Goal: Task Accomplishment & Management: Complete application form

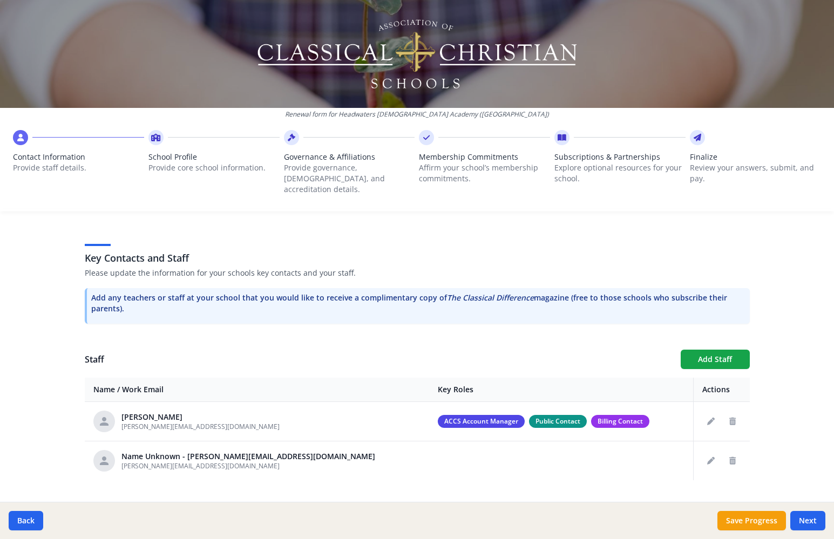
scroll to position [273, 0]
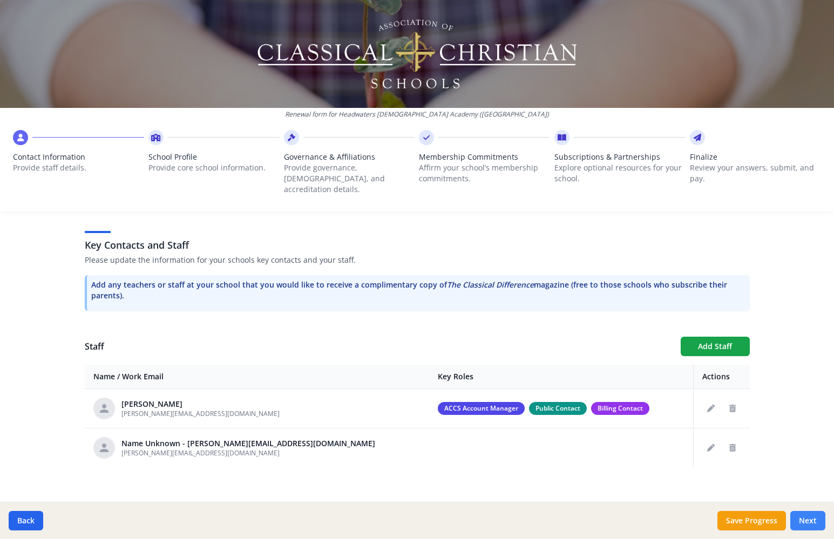
click at [806, 522] on button "Next" at bounding box center [807, 520] width 35 height 19
type input "(704) 876-1520"
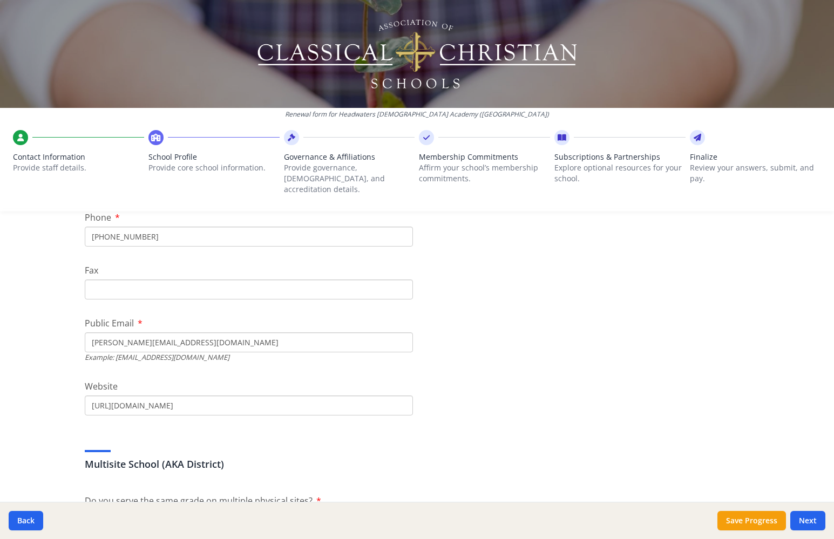
click at [646, 457] on h3 "Multisite School (AKA District)" at bounding box center [417, 464] width 665 height 15
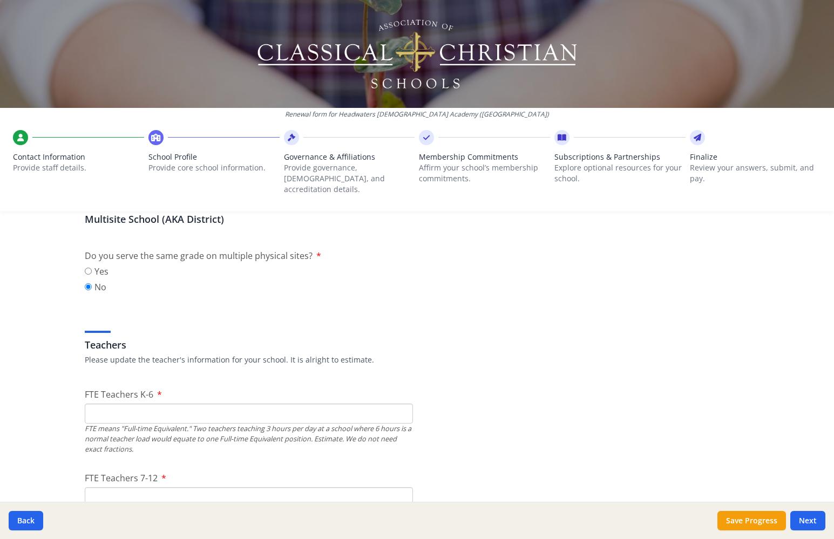
scroll to position [504, 0]
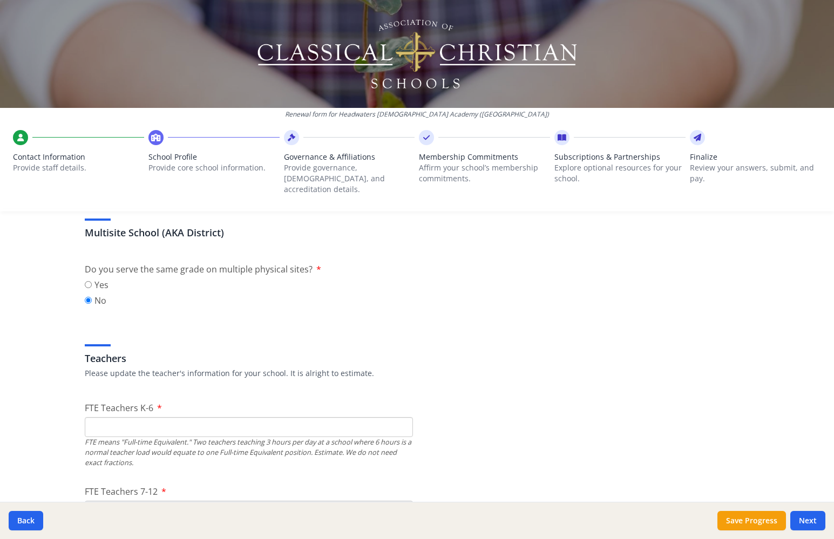
click at [294, 417] on input "FTE Teachers K-6" at bounding box center [249, 427] width 328 height 20
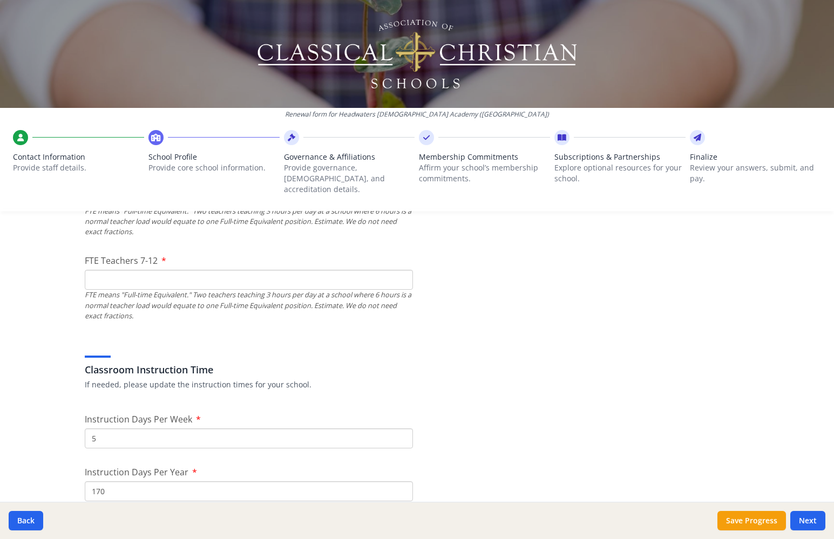
scroll to position [698, 0]
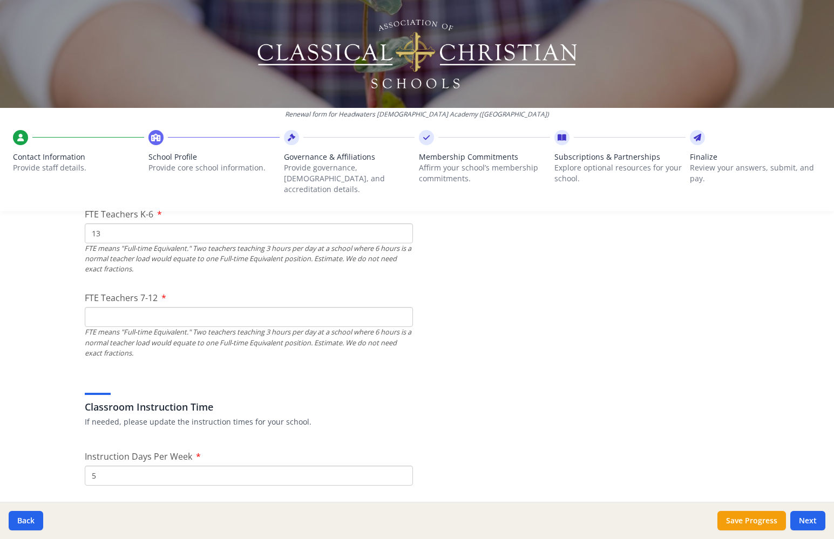
type input "13"
click at [324, 309] on input "FTE Teachers 7-12" at bounding box center [249, 317] width 328 height 20
type input "7"
type input "8"
type input "7"
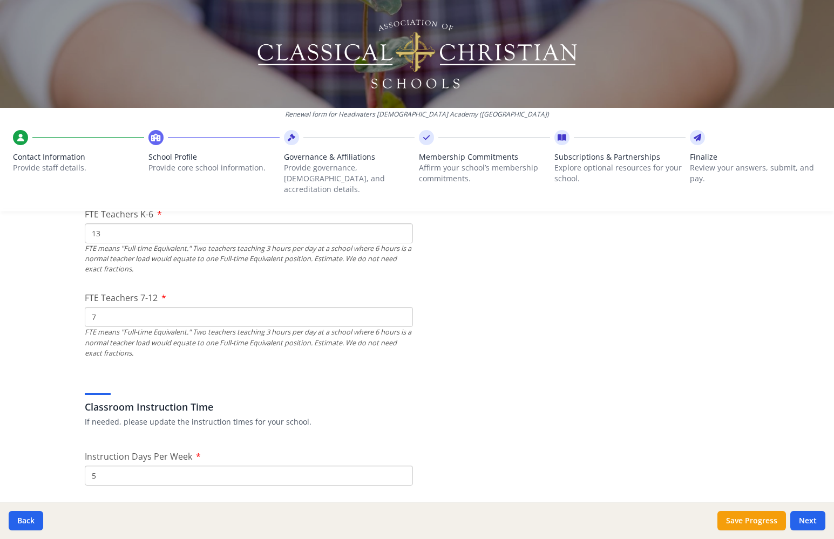
click at [281, 225] on input "13" at bounding box center [249, 234] width 328 height 20
type input "12"
click at [629, 417] on p "If needed, please update the instruction times for your school." at bounding box center [417, 422] width 665 height 11
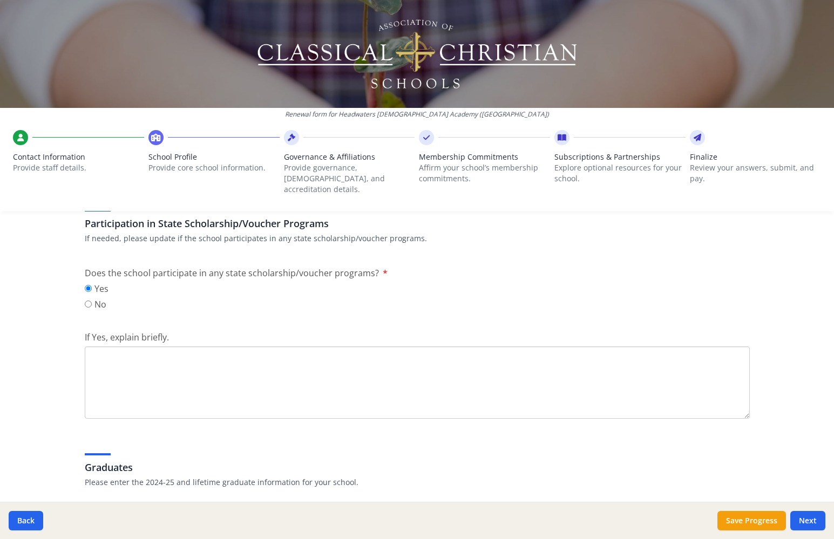
scroll to position [1355, 0]
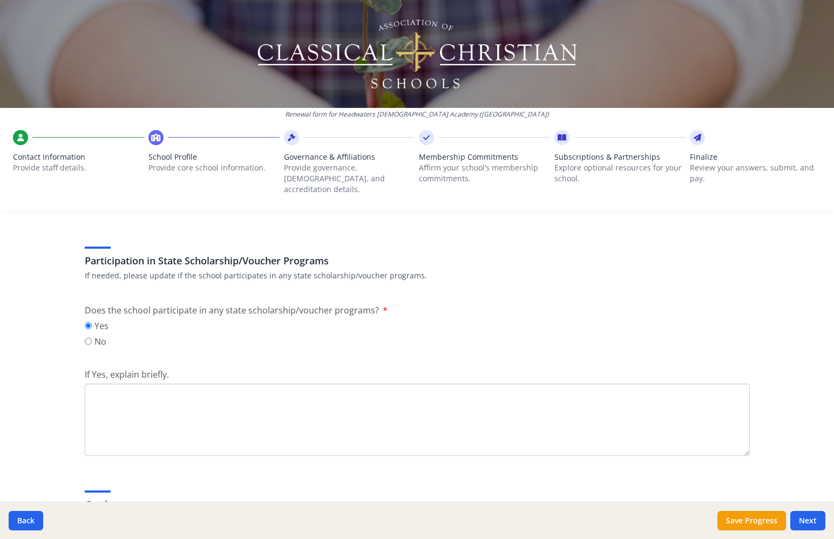
click at [450, 415] on textarea "If Yes, explain briefly." at bounding box center [417, 420] width 665 height 72
click at [534, 439] on textarea "NC Opportunity Scholarship" at bounding box center [417, 420] width 665 height 72
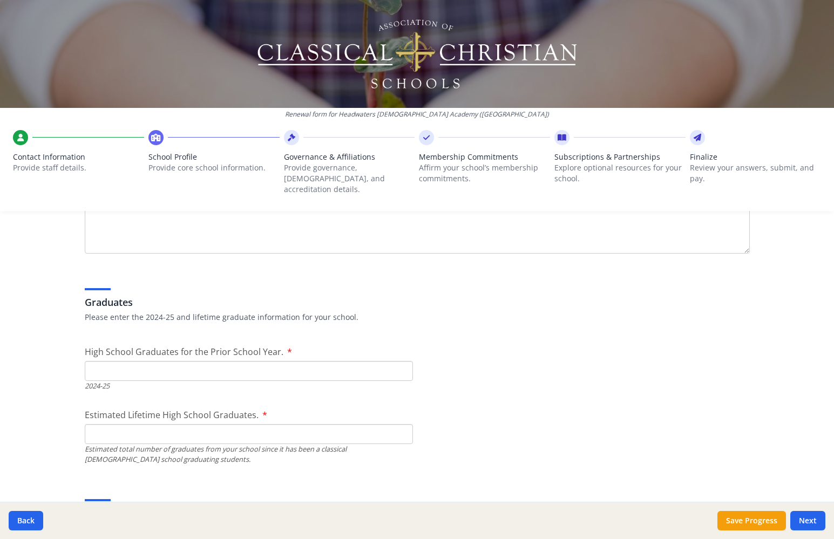
scroll to position [1578, 0]
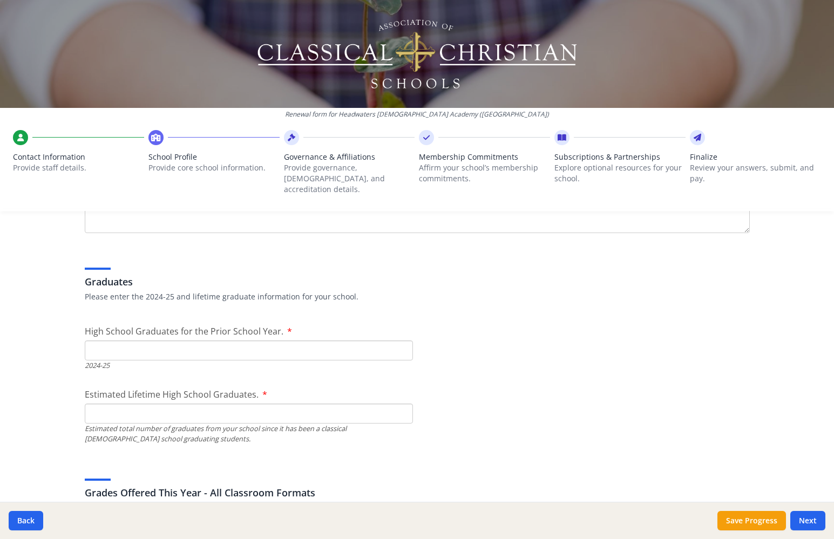
type textarea "NC Opportunity Scholarship"
click at [373, 341] on input "High School Graduates for the Prior School Year." at bounding box center [249, 351] width 328 height 20
type input "0"
click at [336, 404] on input "Estimated Lifetime High School Graduates." at bounding box center [249, 414] width 328 height 20
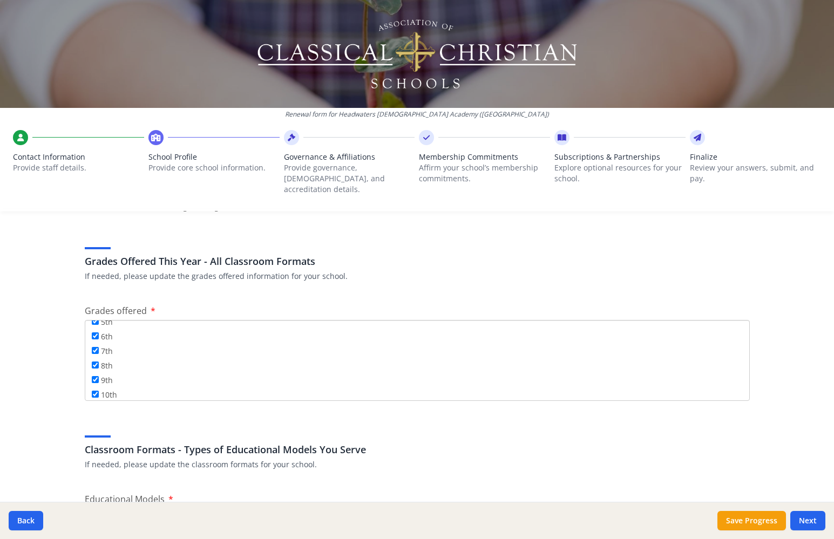
scroll to position [116, 0]
type input "0"
click at [92, 400] on input "12th" at bounding box center [95, 403] width 7 height 7
checkbox input "true"
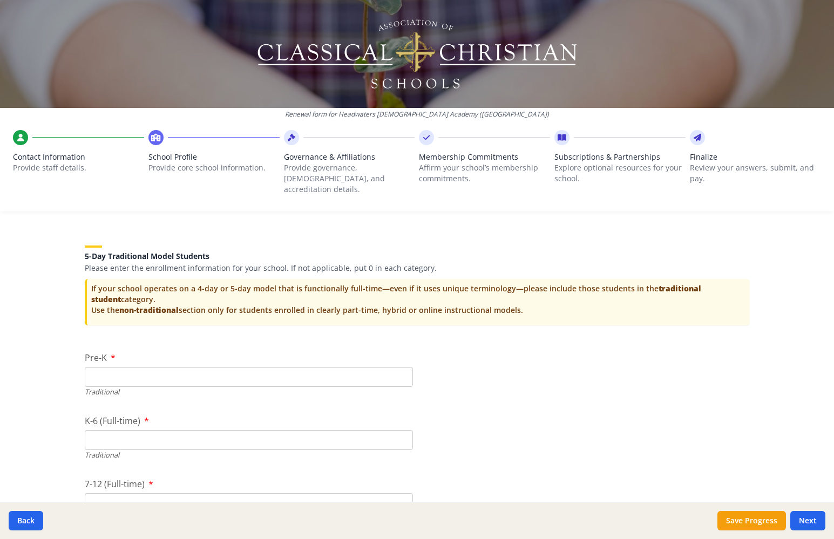
scroll to position [2252, 0]
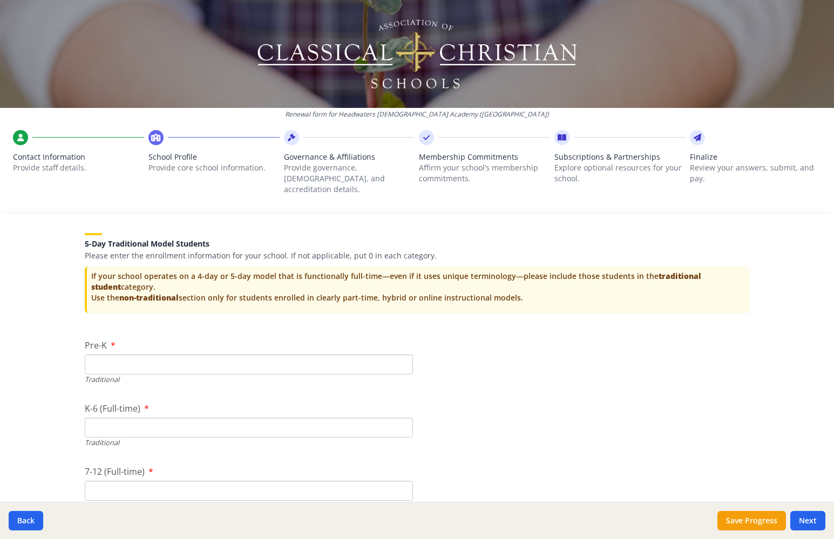
click at [270, 355] on input "Pre-K" at bounding box center [249, 365] width 328 height 20
type input "14"
click at [280, 418] on input "K-6 (Full-time)" at bounding box center [249, 428] width 328 height 20
type input "150"
click at [282, 481] on input "7-12 (Full-time)" at bounding box center [249, 491] width 328 height 20
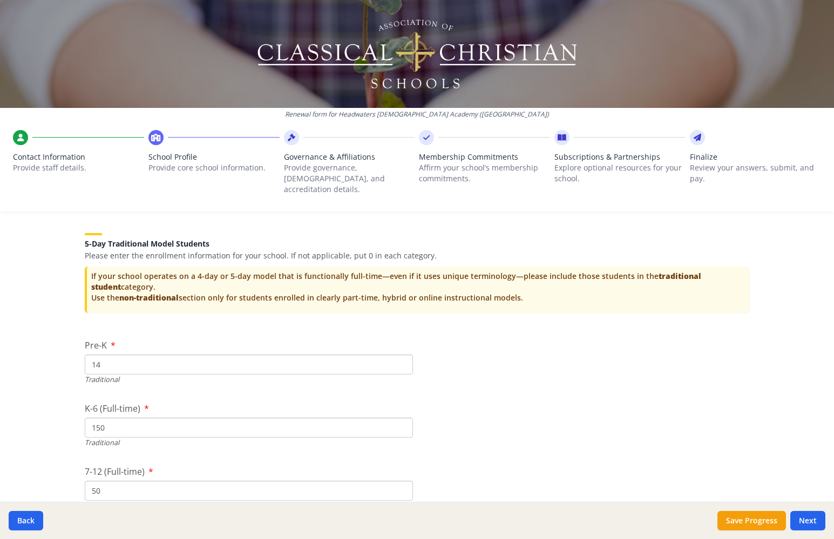
type input "50"
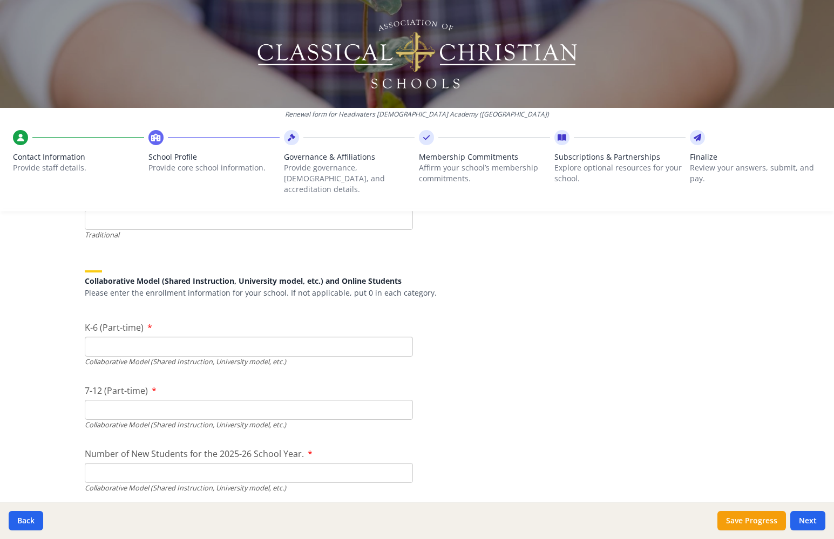
scroll to position [2586, 0]
click at [378, 337] on input "K-6 (Part-time)" at bounding box center [249, 347] width 328 height 20
type input "0"
click at [359, 400] on input "7-12 (Part-time)" at bounding box center [249, 410] width 328 height 20
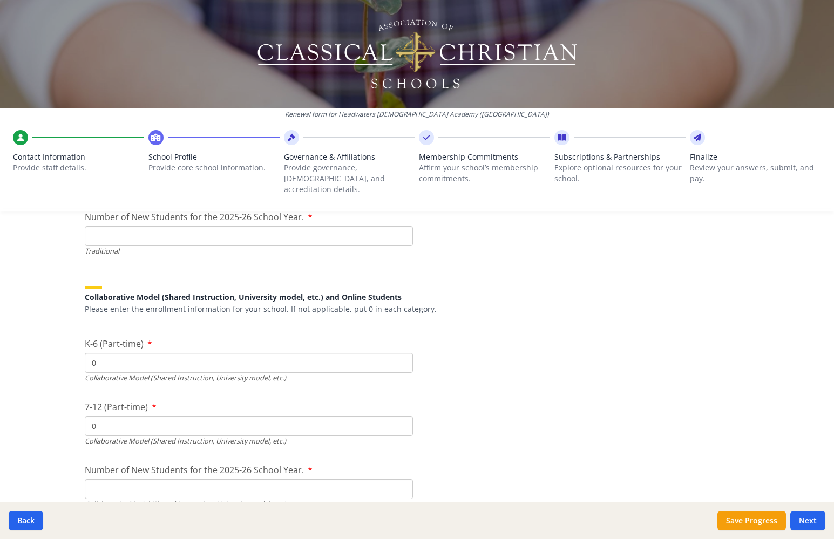
scroll to position [2595, 0]
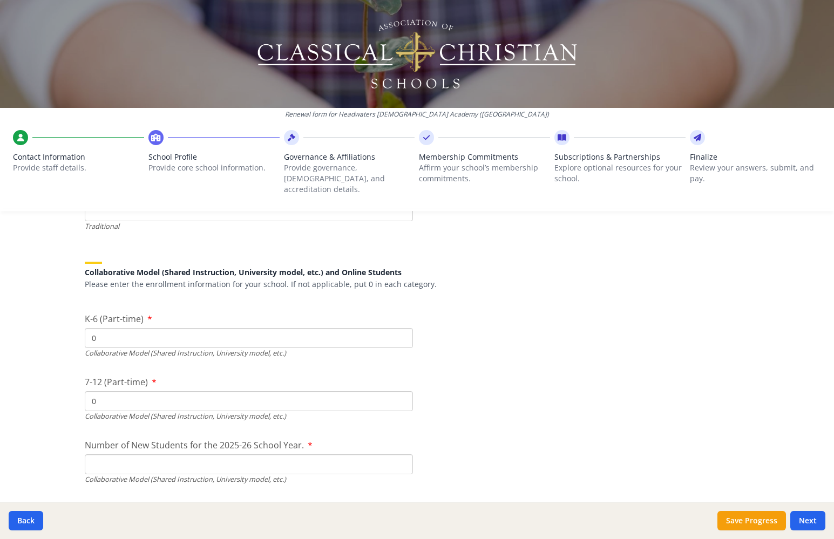
type input "0"
click at [328, 455] on input "Number of New Students for the 2025-26 School Year." at bounding box center [249, 465] width 328 height 20
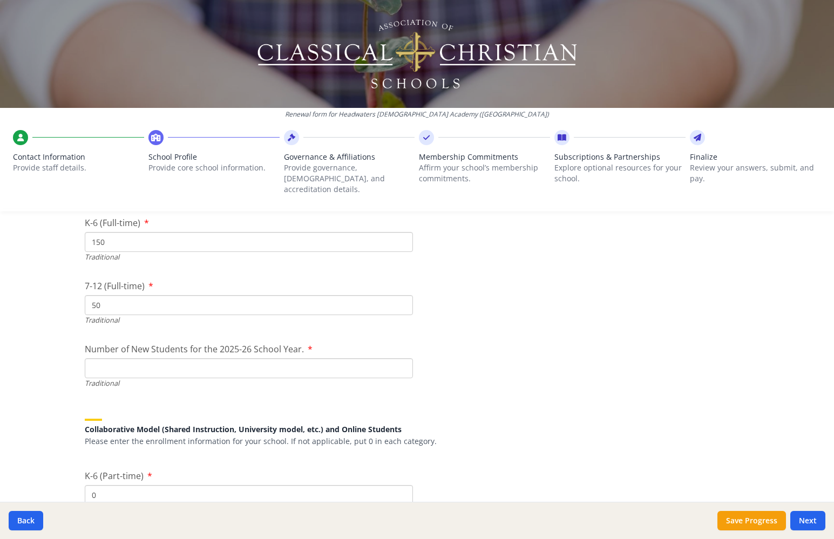
scroll to position [2433, 0]
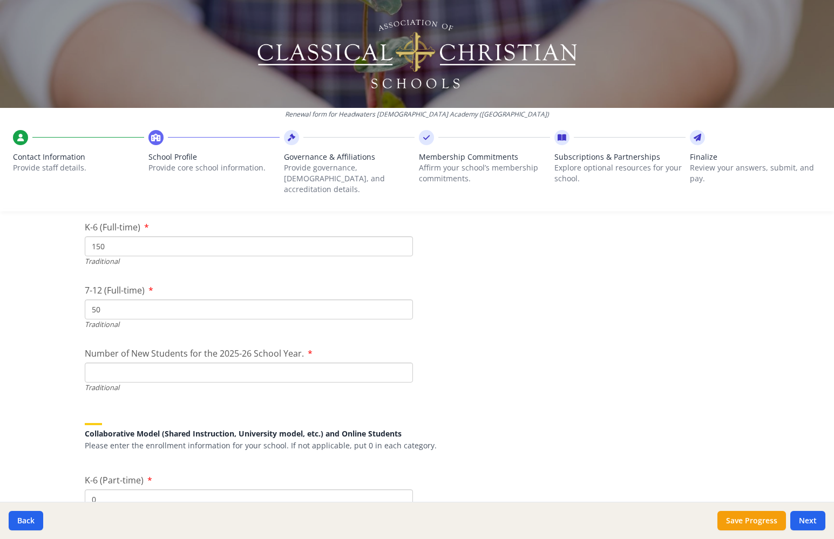
type input "0"
click at [315, 363] on input "Number of New Students for the 2025-26 School Year." at bounding box center [249, 373] width 328 height 20
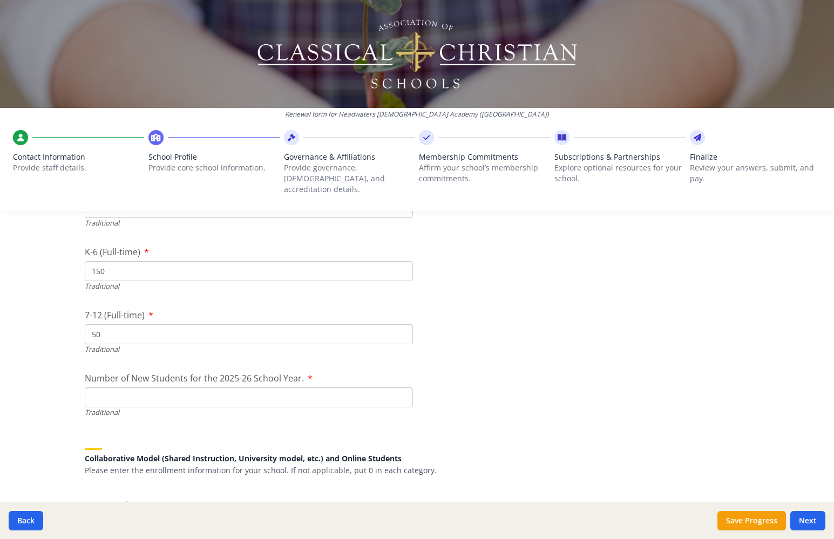
scroll to position [2446, 0]
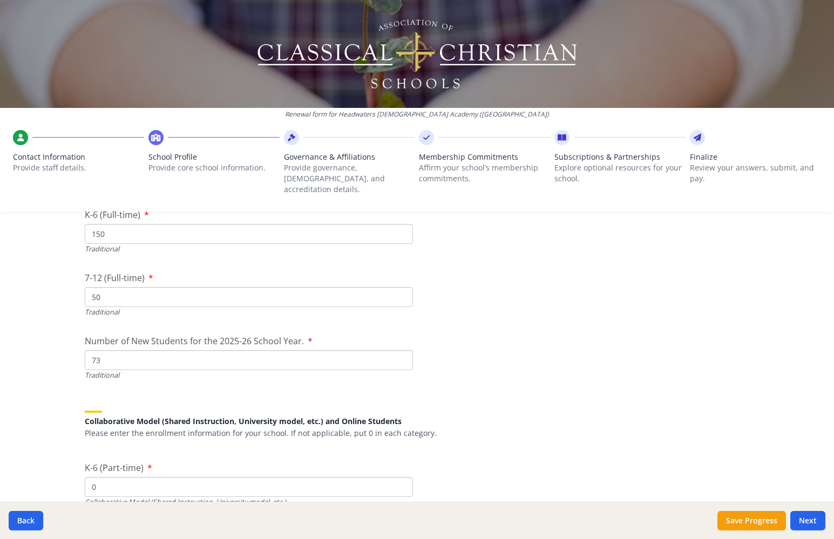
type input "73"
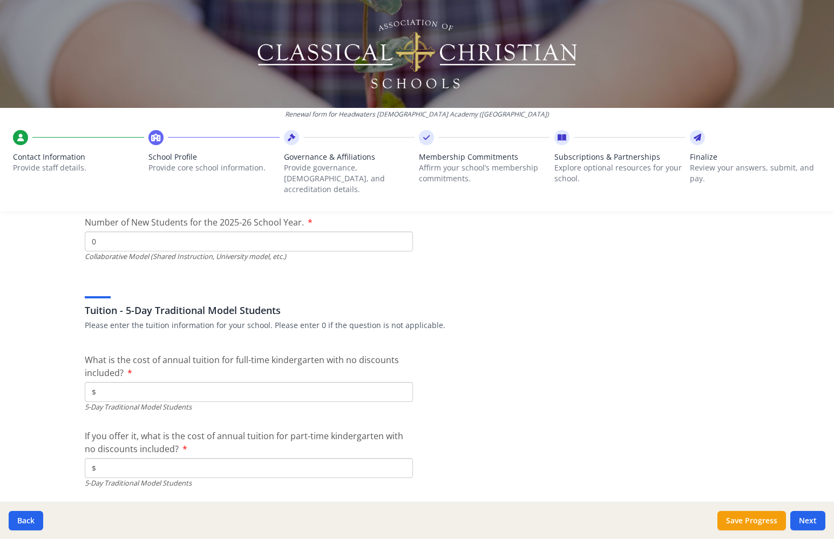
scroll to position [2822, 0]
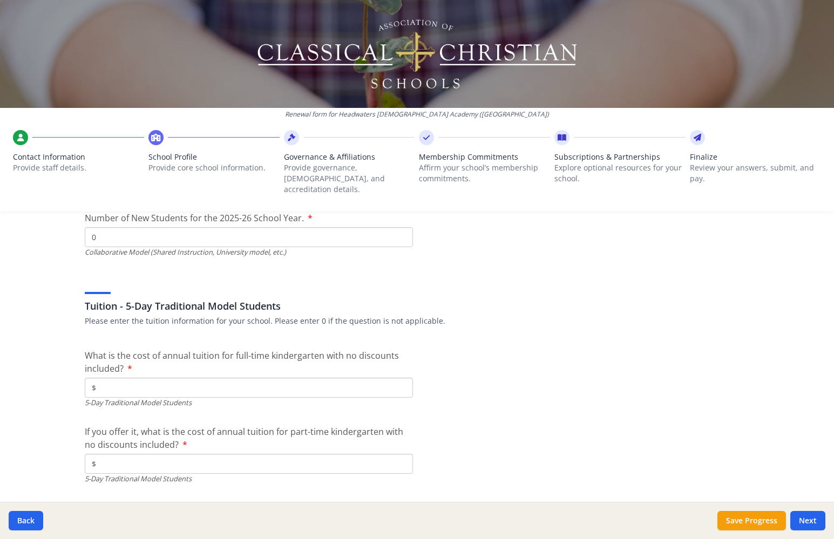
click at [279, 381] on input "$" at bounding box center [249, 388] width 328 height 20
type input "$5 600"
click at [265, 454] on input "$" at bounding box center [249, 464] width 328 height 20
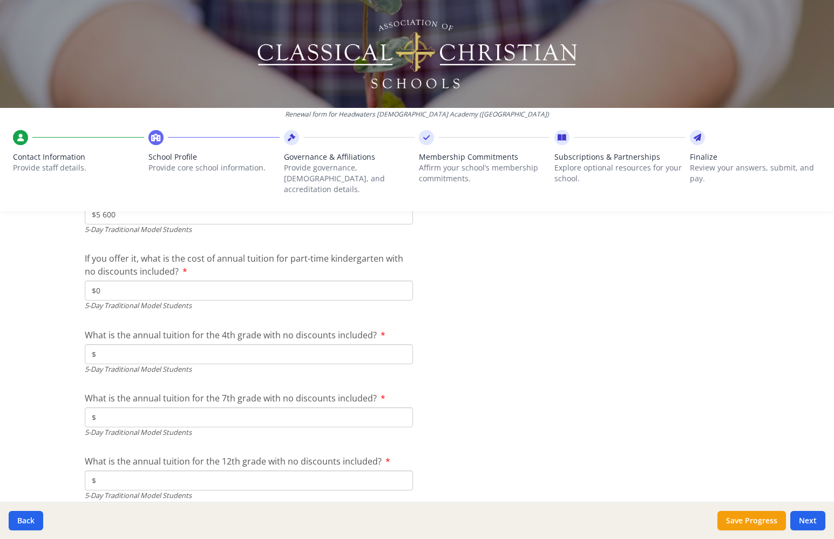
scroll to position [3008, 0]
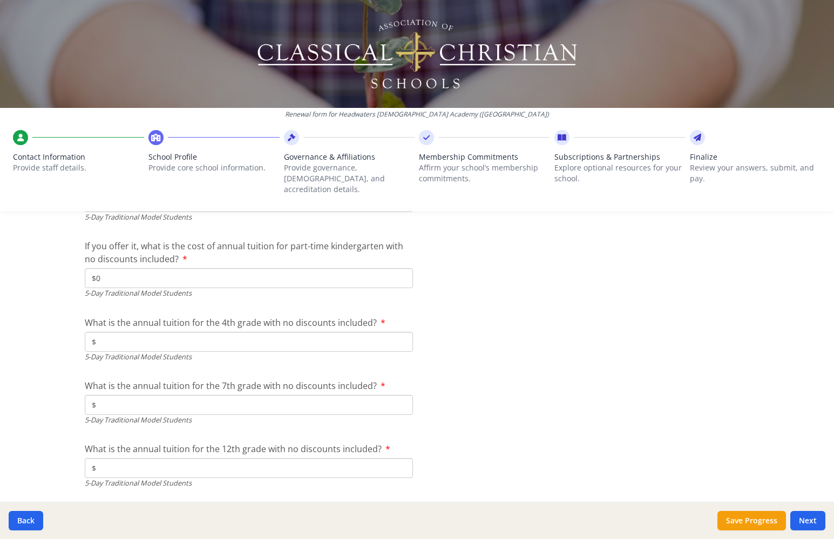
type input "$0"
click at [341, 332] on input "$" at bounding box center [249, 342] width 328 height 20
type input "$5 800"
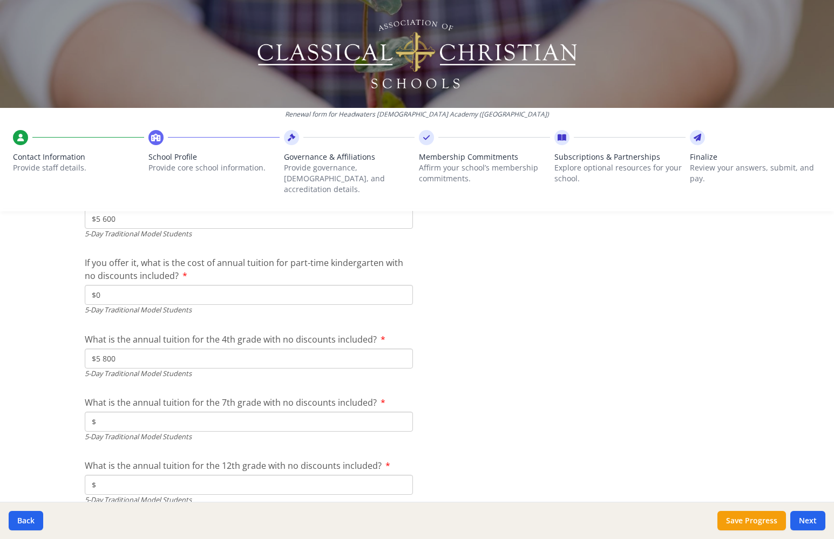
scroll to position [3020, 0]
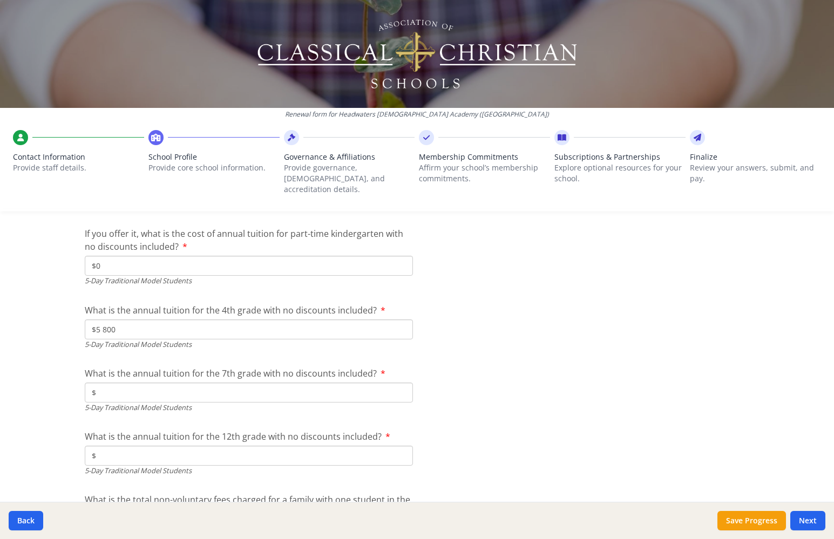
click at [381, 383] on input "$" at bounding box center [249, 393] width 328 height 20
type input "$6 400"
click at [317, 446] on input "$" at bounding box center [249, 456] width 328 height 20
type input "$6 700"
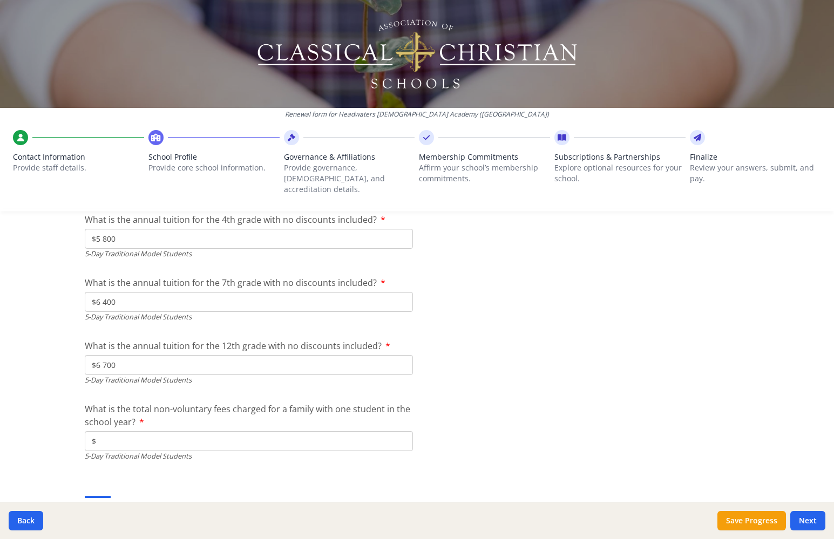
scroll to position [3132, 0]
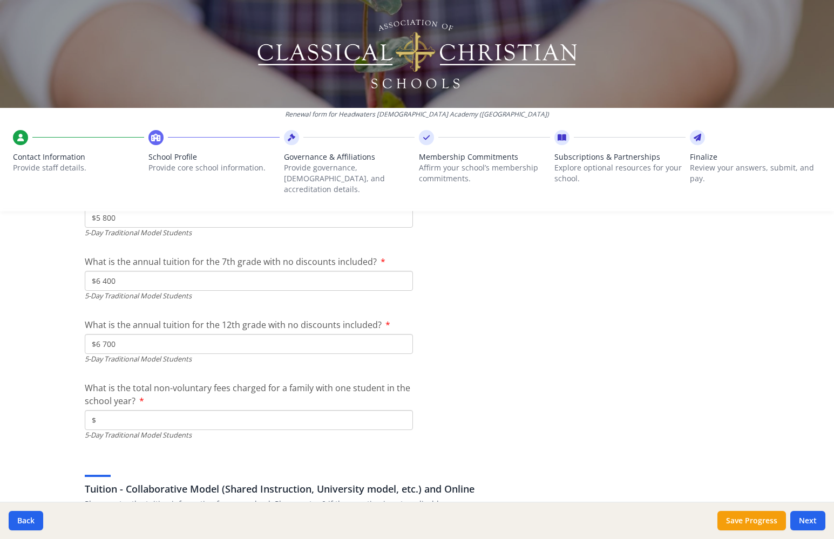
click at [338, 410] on input "$" at bounding box center [249, 420] width 328 height 20
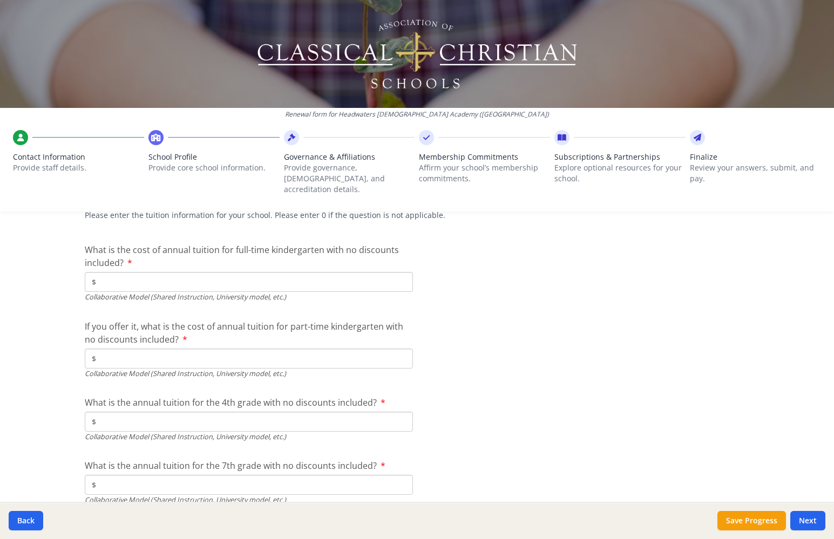
scroll to position [3380, 0]
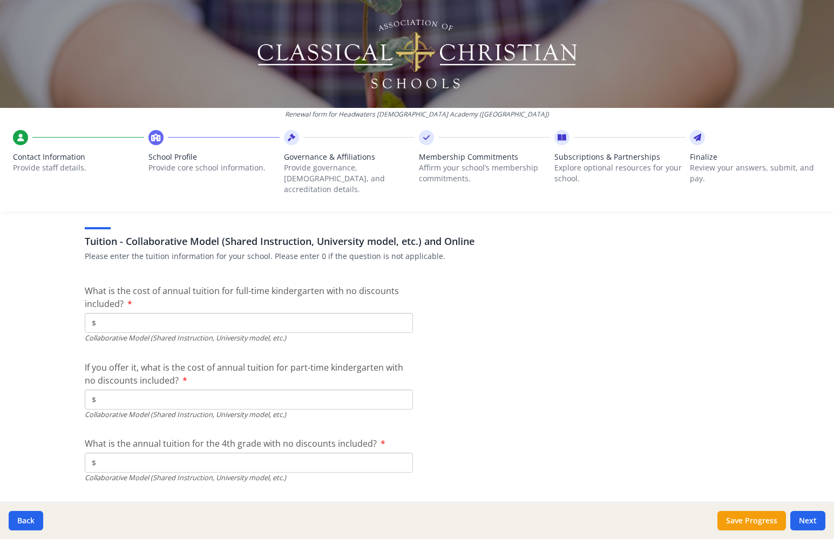
type input "$400"
click at [315, 313] on input "$" at bounding box center [249, 323] width 328 height 20
type input "$0"
click at [290, 390] on input "$" at bounding box center [249, 400] width 328 height 20
type input "$0"
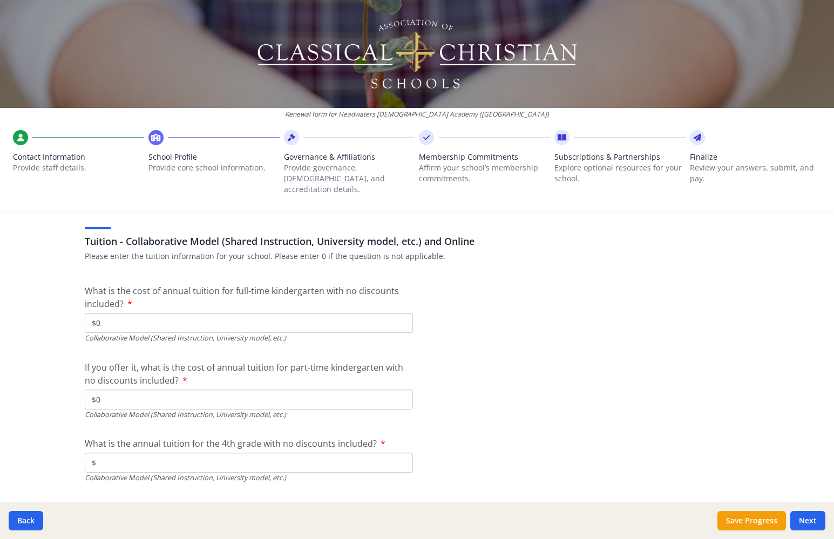
click at [255, 453] on input "$" at bounding box center [249, 463] width 328 height 20
type input "$0"
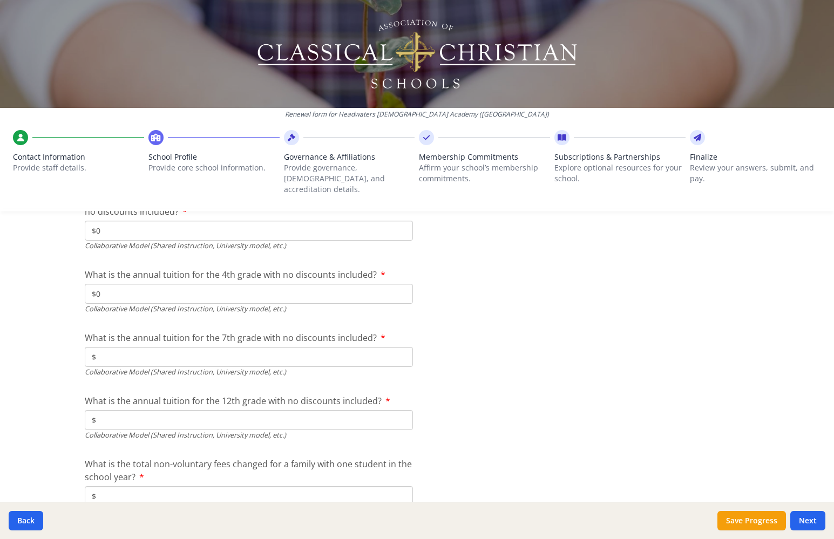
scroll to position [3578, 0]
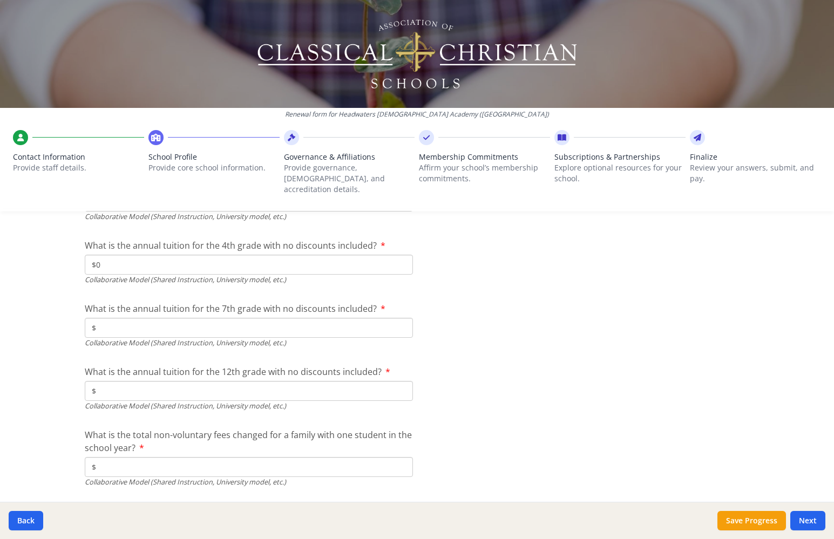
click at [319, 318] on input "$" at bounding box center [249, 328] width 328 height 20
type input "$0"
click at [298, 381] on input "$" at bounding box center [249, 391] width 328 height 20
type input "$0"
click at [269, 457] on input "$" at bounding box center [249, 467] width 328 height 20
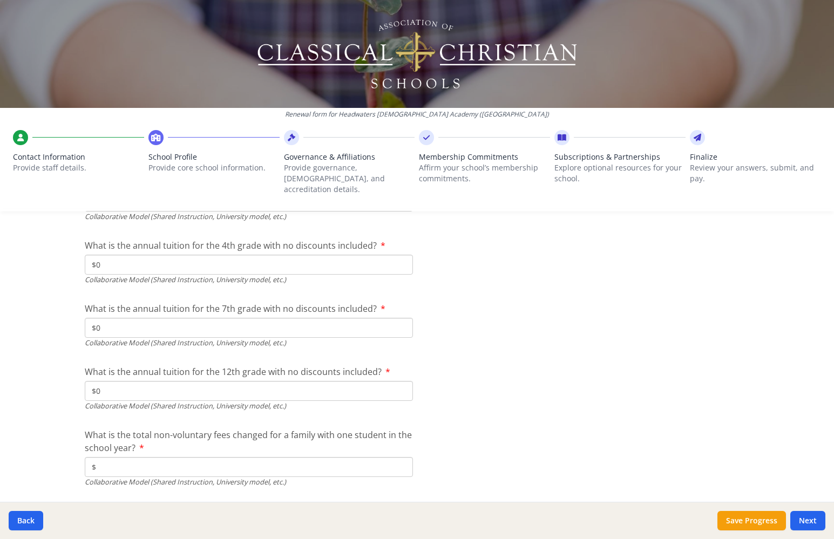
type input "$0"
click at [807, 522] on button "Next" at bounding box center [807, 520] width 35 height 19
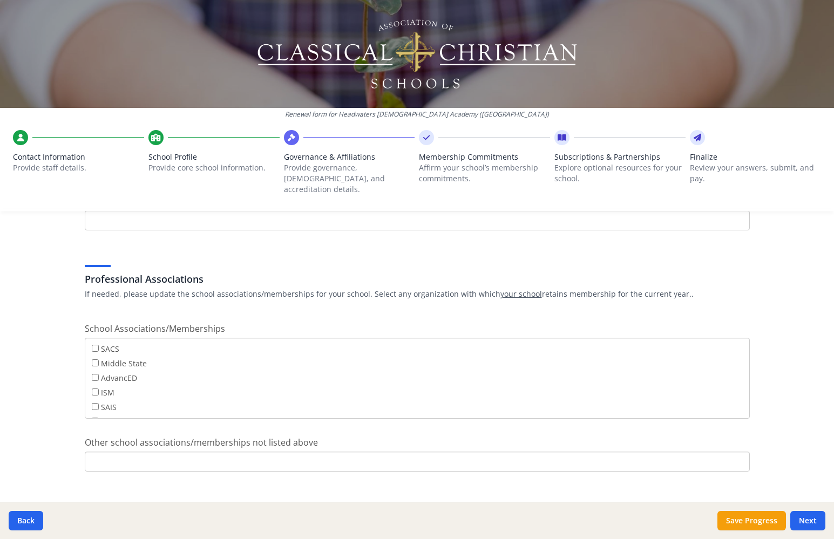
scroll to position [75, 0]
click at [808, 518] on button "Next" at bounding box center [807, 520] width 35 height 19
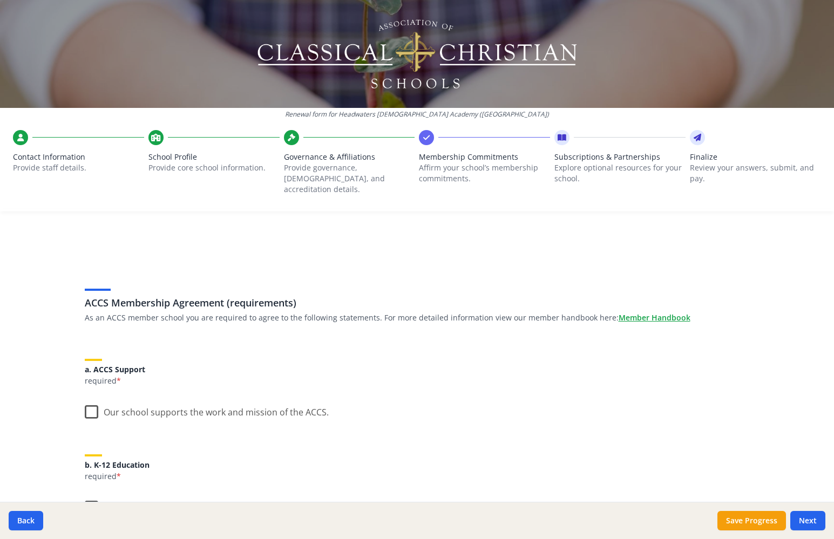
scroll to position [3, 0]
click at [87, 396] on label "Our school supports the work and mission of the ACCS." at bounding box center [207, 407] width 244 height 23
click at [0, 0] on input "Our school supports the work and mission of the ACCS." at bounding box center [0, 0] width 0 height 0
click at [86, 495] on label "Our school is committed to providing or finding a path to full K-12 classical C…" at bounding box center [417, 509] width 665 height 36
click at [0, 0] on input "Our school is committed to providing or finding a path to full K-12 classical C…" at bounding box center [0, 0] width 0 height 0
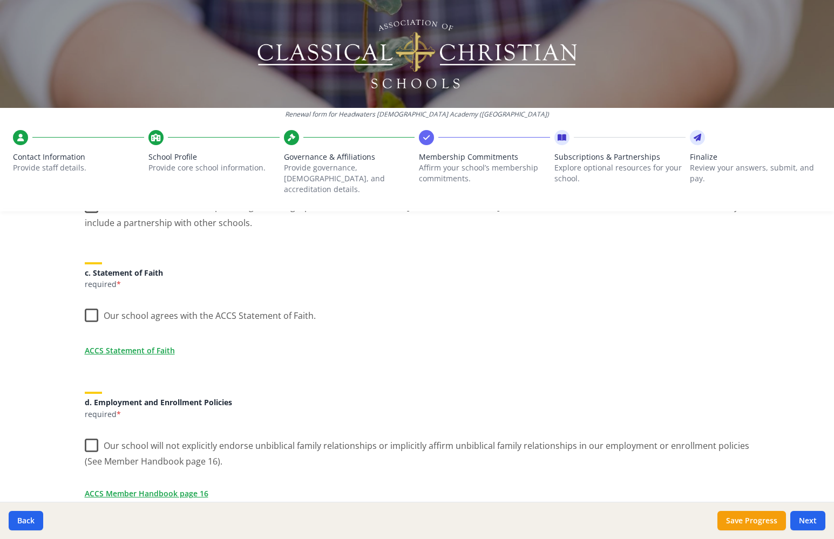
scroll to position [329, 0]
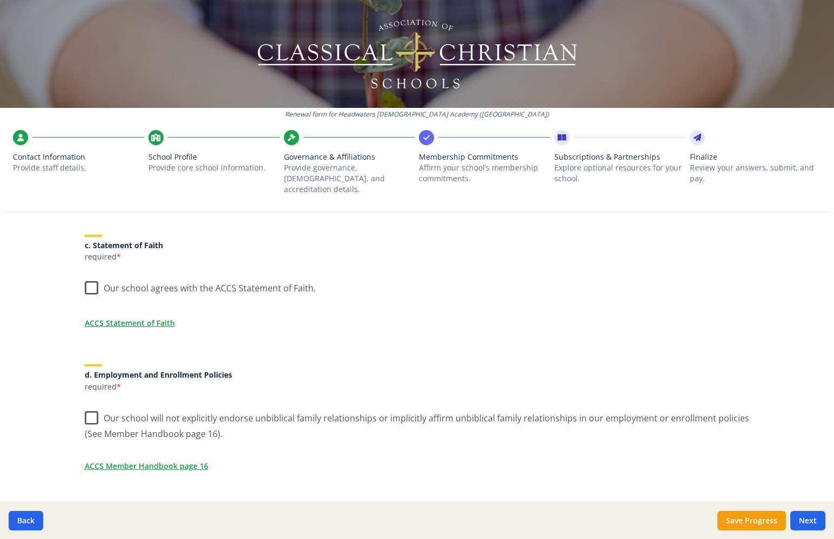
click at [89, 275] on label "Our school agrees with the ACCS Statement of Faith." at bounding box center [200, 285] width 231 height 23
click at [0, 0] on input "Our school agrees with the ACCS Statement of Faith." at bounding box center [0, 0] width 0 height 0
click at [85, 408] on label "Our school will not explicitly endorse unbiblical family relationships or impli…" at bounding box center [417, 422] width 665 height 36
click at [0, 0] on input "Our school will not explicitly endorse unbiblical family relationships or impli…" at bounding box center [0, 0] width 0 height 0
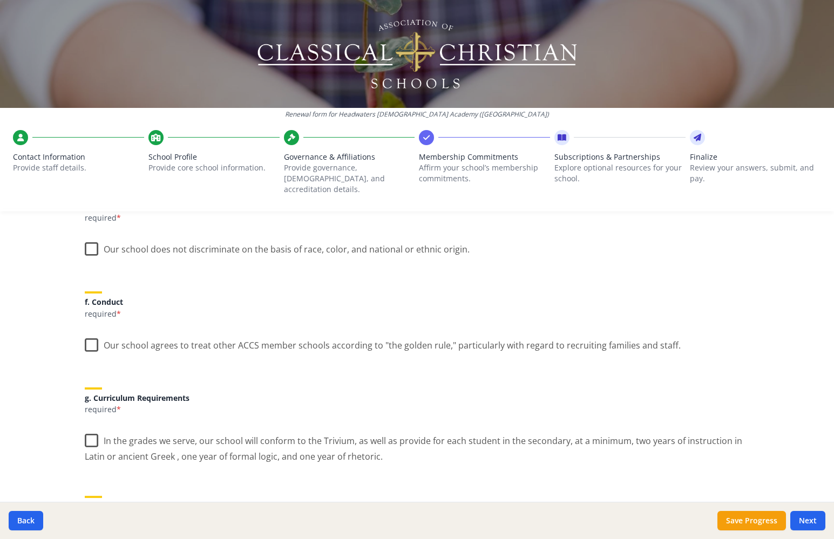
scroll to position [646, 0]
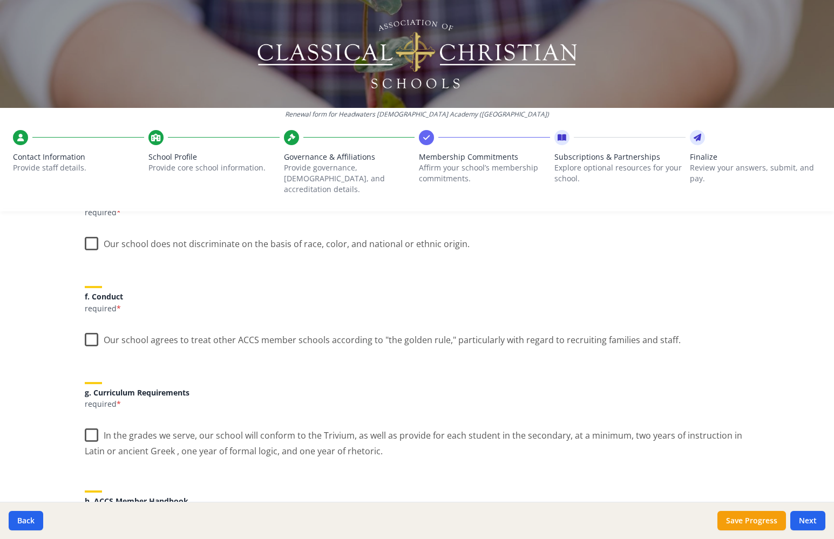
click at [86, 230] on label "Our school does not discriminate on the basis of race, color, and national or e…" at bounding box center [277, 241] width 385 height 23
click at [0, 0] on input "Our school does not discriminate on the basis of race, color, and national or e…" at bounding box center [0, 0] width 0 height 0
click at [85, 329] on label "Our school agrees to treat other ACCS member schools according to "the golden r…" at bounding box center [383, 337] width 596 height 23
click at [0, 0] on input "Our school agrees to treat other ACCS member schools according to "the golden r…" at bounding box center [0, 0] width 0 height 0
click at [87, 426] on label "In the grades we serve, our school will conform to the Trivium, as well as prov…" at bounding box center [417, 440] width 665 height 36
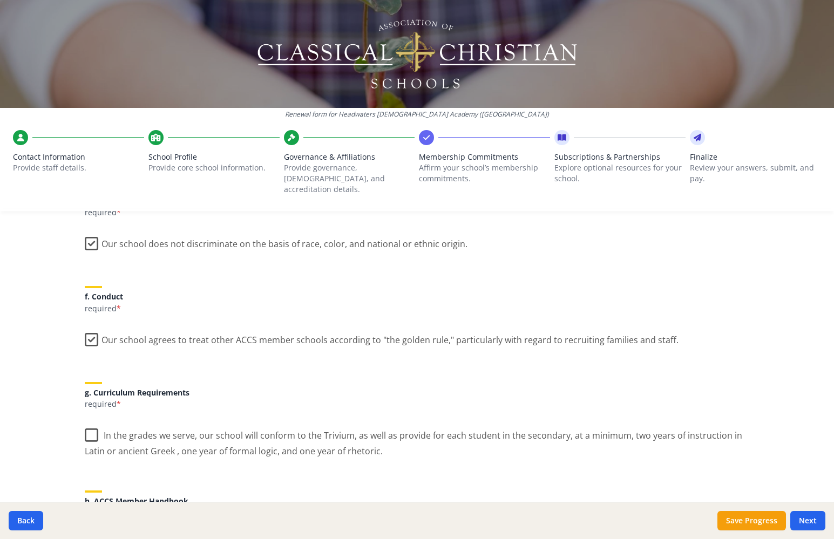
click at [0, 0] on input "In the grades we serve, our school will conform to the Trivium, as well as prov…" at bounding box center [0, 0] width 0 height 0
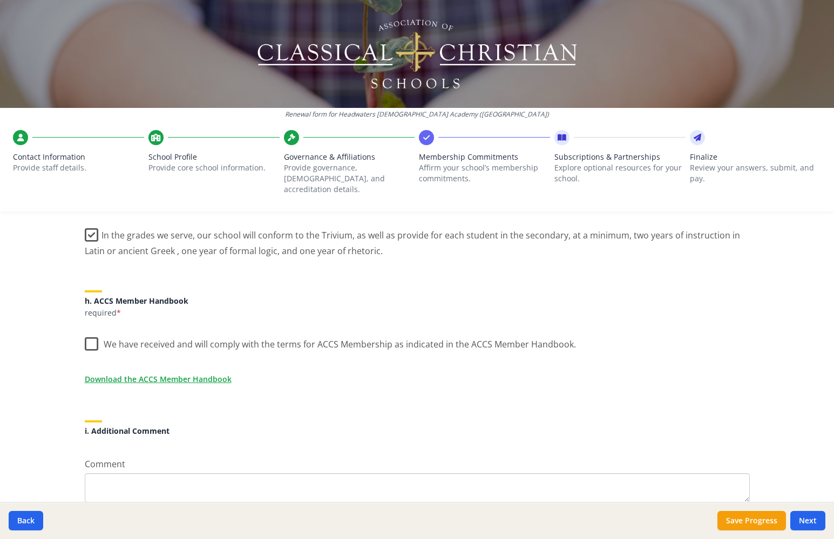
scroll to position [851, 0]
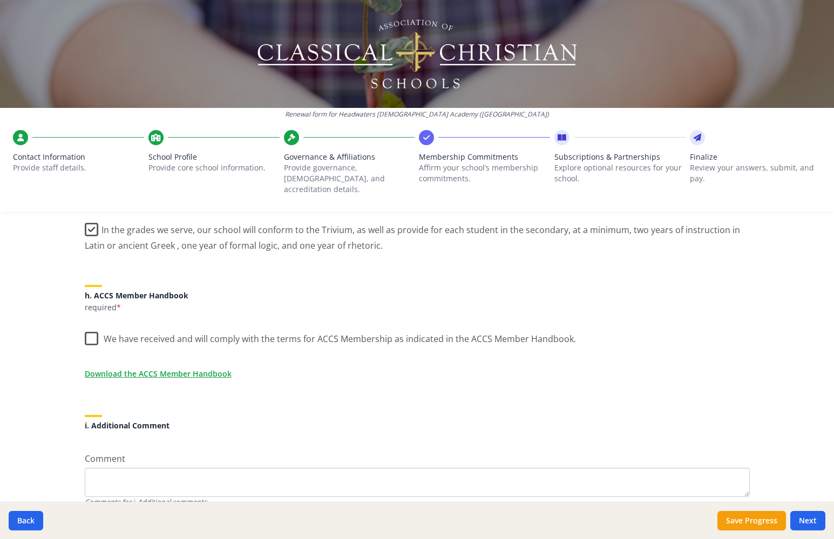
click at [91, 325] on label "We have received and will comply with the terms for ACCS Membership as indicate…" at bounding box center [330, 336] width 491 height 23
click at [0, 0] on input "We have received and will comply with the terms for ACCS Membership as indicate…" at bounding box center [0, 0] width 0 height 0
click at [813, 519] on button "Next" at bounding box center [807, 520] width 35 height 19
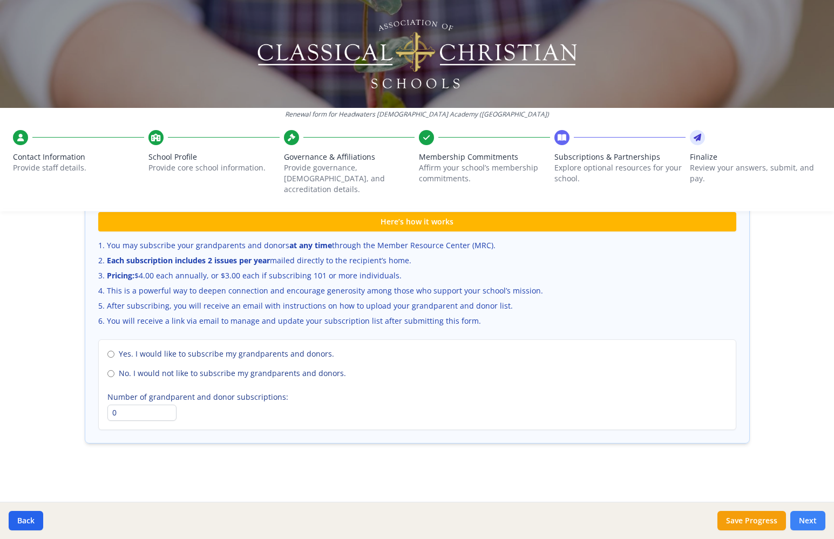
scroll to position [693, 0]
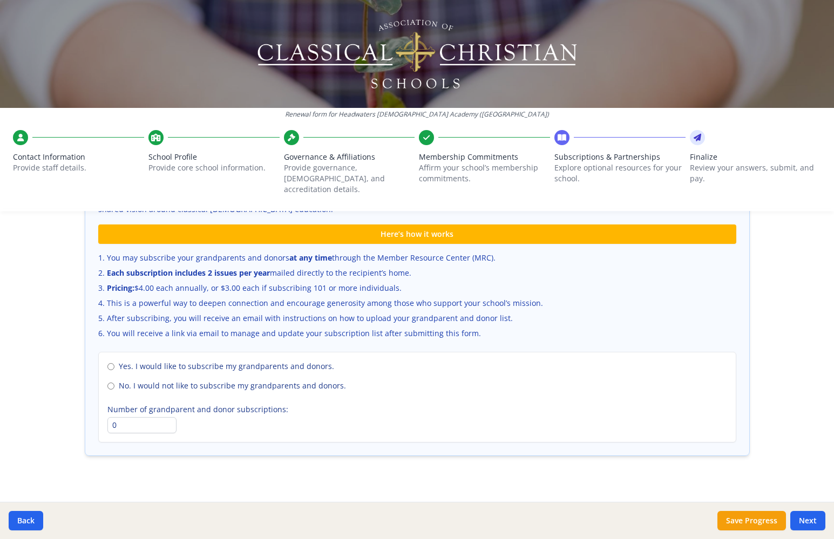
click at [175, 379] on div "Yes. I would like to subscribe my grandparents and donors. No. I would not like…" at bounding box center [417, 397] width 638 height 91
click at [173, 381] on span "No. I would not like to subscribe my grandparents and donors." at bounding box center [232, 386] width 227 height 11
click at [114, 383] on input "No. I would not like to subscribe my grandparents and donors." at bounding box center [110, 386] width 7 height 7
radio input "true"
click at [799, 521] on button "Next" at bounding box center [807, 520] width 35 height 19
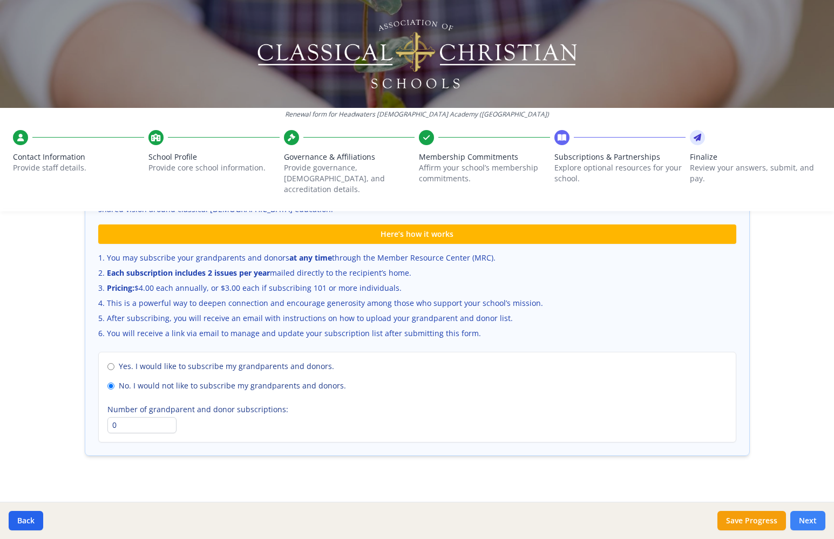
scroll to position [239, 0]
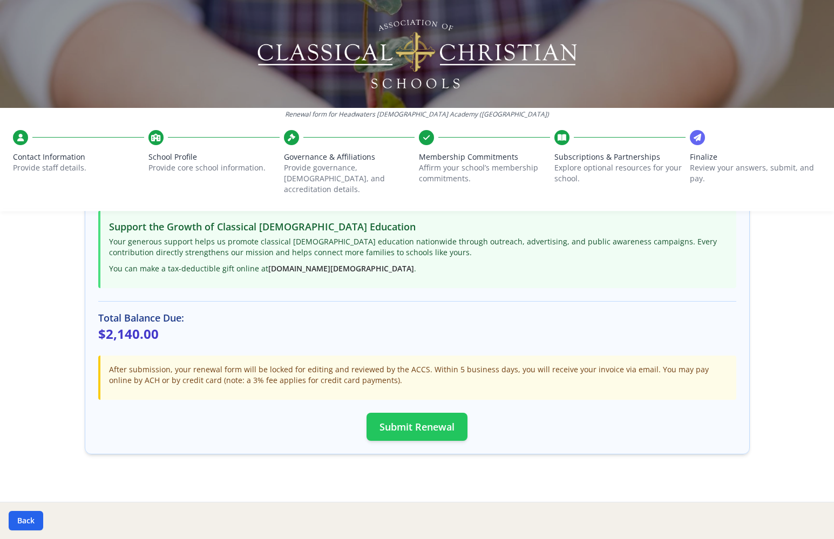
click at [410, 416] on button "Submit Renewal" at bounding box center [417, 427] width 101 height 28
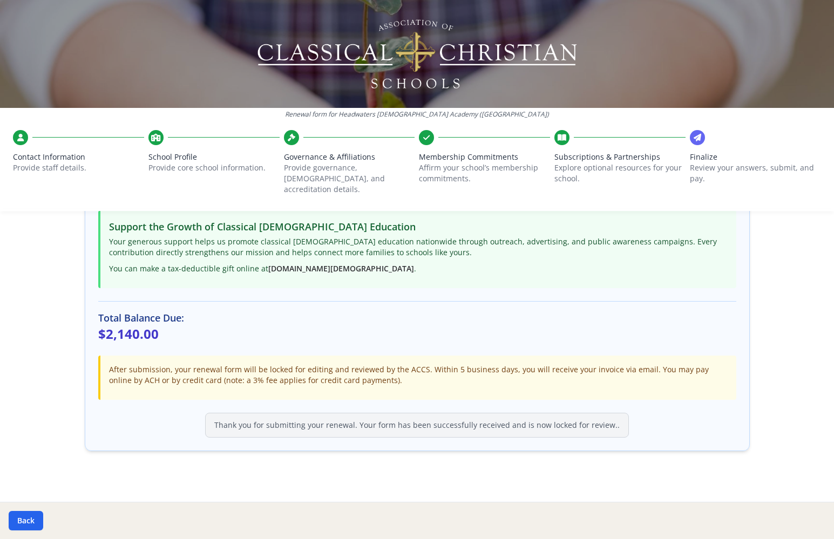
scroll to position [235, 0]
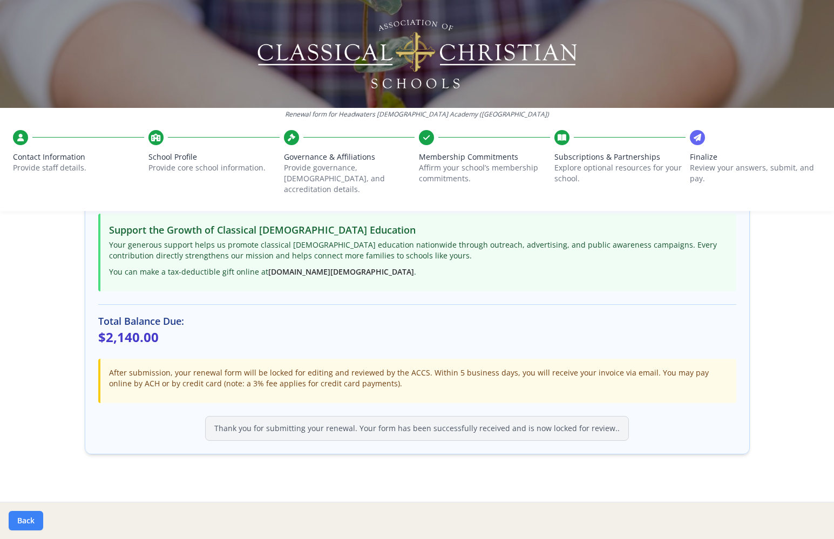
click at [39, 520] on button "Back" at bounding box center [26, 520] width 35 height 19
